Goal: Task Accomplishment & Management: Use online tool/utility

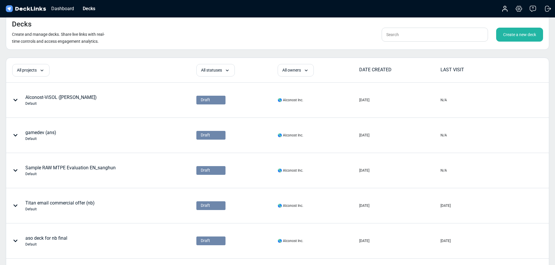
click at [523, 35] on div "Create a new deck" at bounding box center [519, 35] width 47 height 14
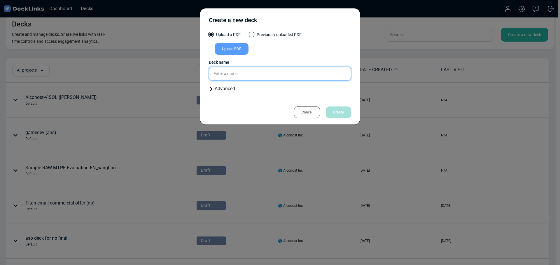
click at [248, 72] on input "text" at bounding box center [280, 74] width 142 height 14
paste input "Сarx-tech"
type input "Сarx-tech (PK)"
click at [233, 48] on div "Upload PDF" at bounding box center [231, 49] width 34 height 12
click at [0, 0] on input "Upload PDF" at bounding box center [0, 0] width 0 height 0
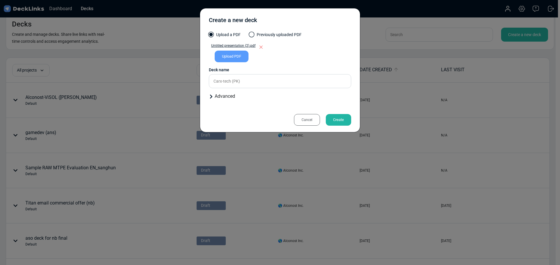
click at [336, 125] on div "Create" at bounding box center [338, 120] width 25 height 12
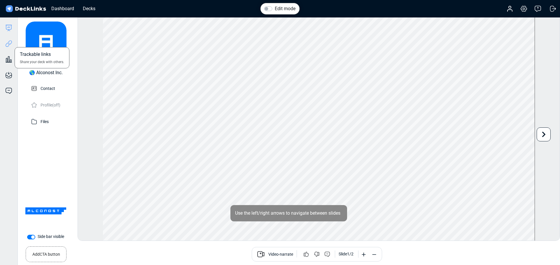
click at [11, 43] on icon at bounding box center [10, 43] width 4 height 4
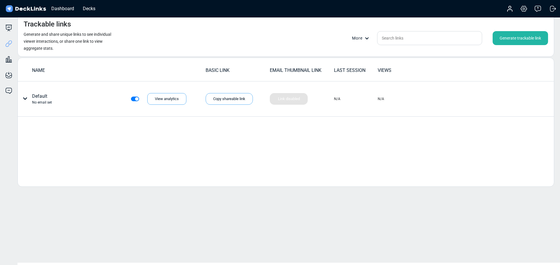
click at [524, 39] on div "Generate trackable link" at bounding box center [519, 38] width 55 height 14
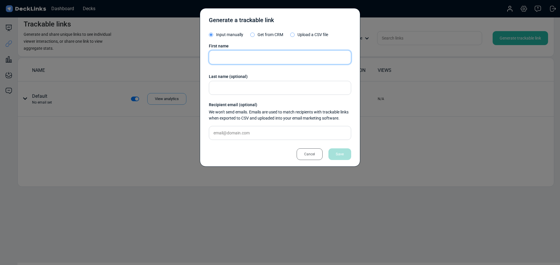
click at [221, 59] on input "text" at bounding box center [280, 57] width 142 height 14
paste input "[PERSON_NAME]"
type input "[PERSON_NAME]"
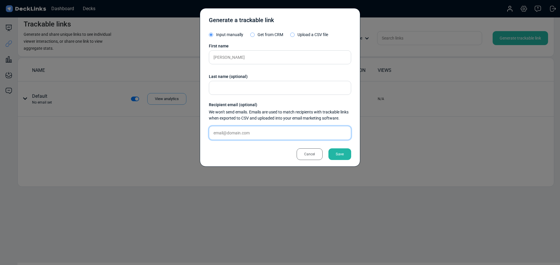
click at [227, 133] on input "text" at bounding box center [280, 133] width 142 height 14
paste input "[EMAIL_ADDRESS][DOMAIN_NAME]"
type input "[EMAIL_ADDRESS][DOMAIN_NAME]"
click at [346, 156] on div "Save" at bounding box center [339, 155] width 23 height 12
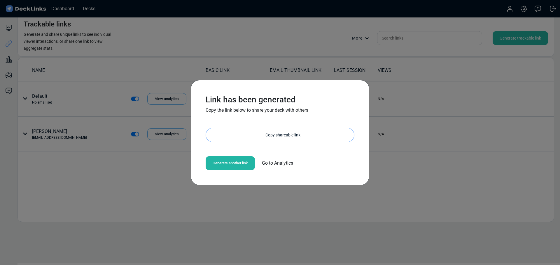
click at [268, 136] on div "Copy shareable link" at bounding box center [283, 135] width 142 height 14
